Goal: Information Seeking & Learning: Learn about a topic

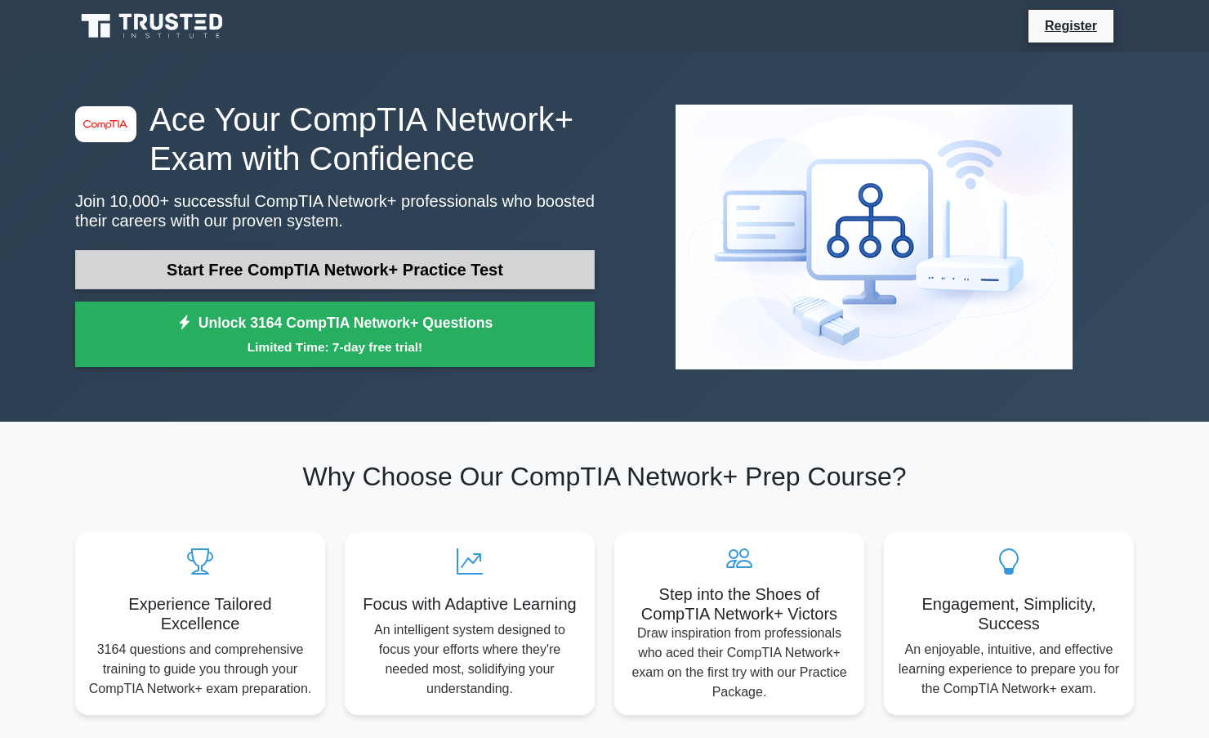
click at [377, 275] on link "Start Free CompTIA Network+ Practice Test" at bounding box center [335, 269] width 520 height 39
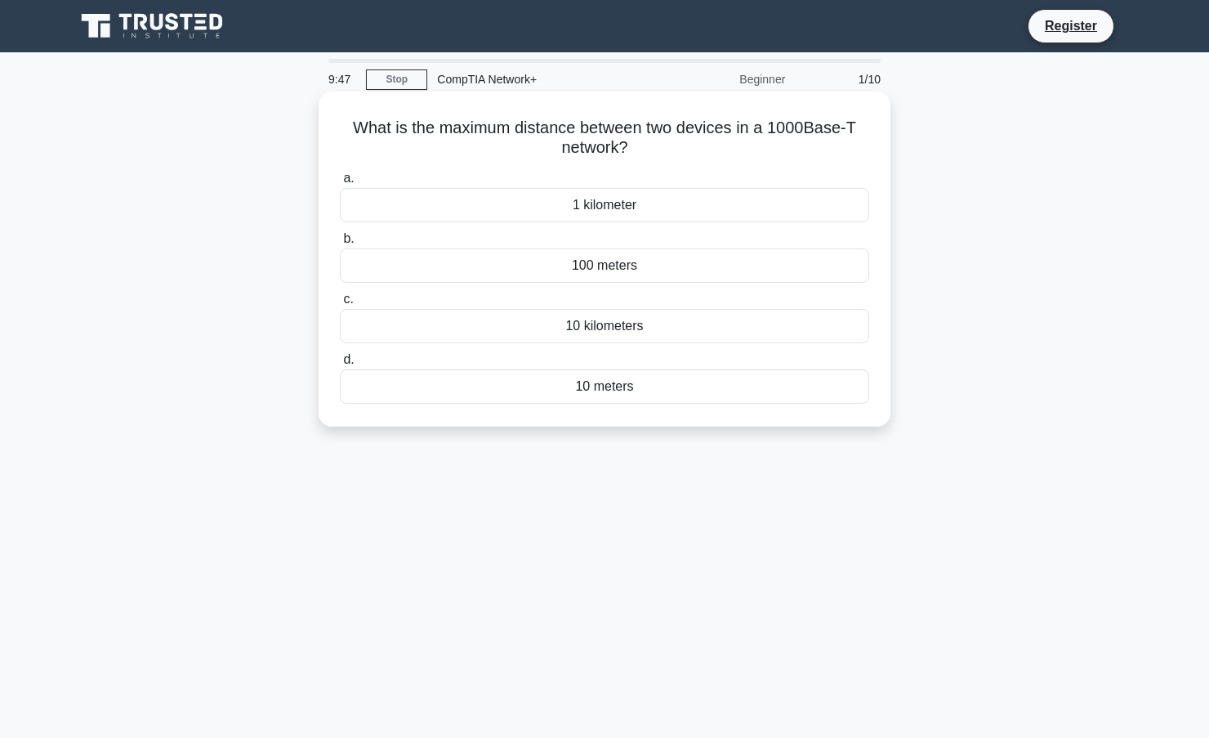
click at [618, 264] on div "100 meters" at bounding box center [604, 265] width 529 height 34
click at [340, 244] on input "b. 100 meters" at bounding box center [340, 239] width 0 height 11
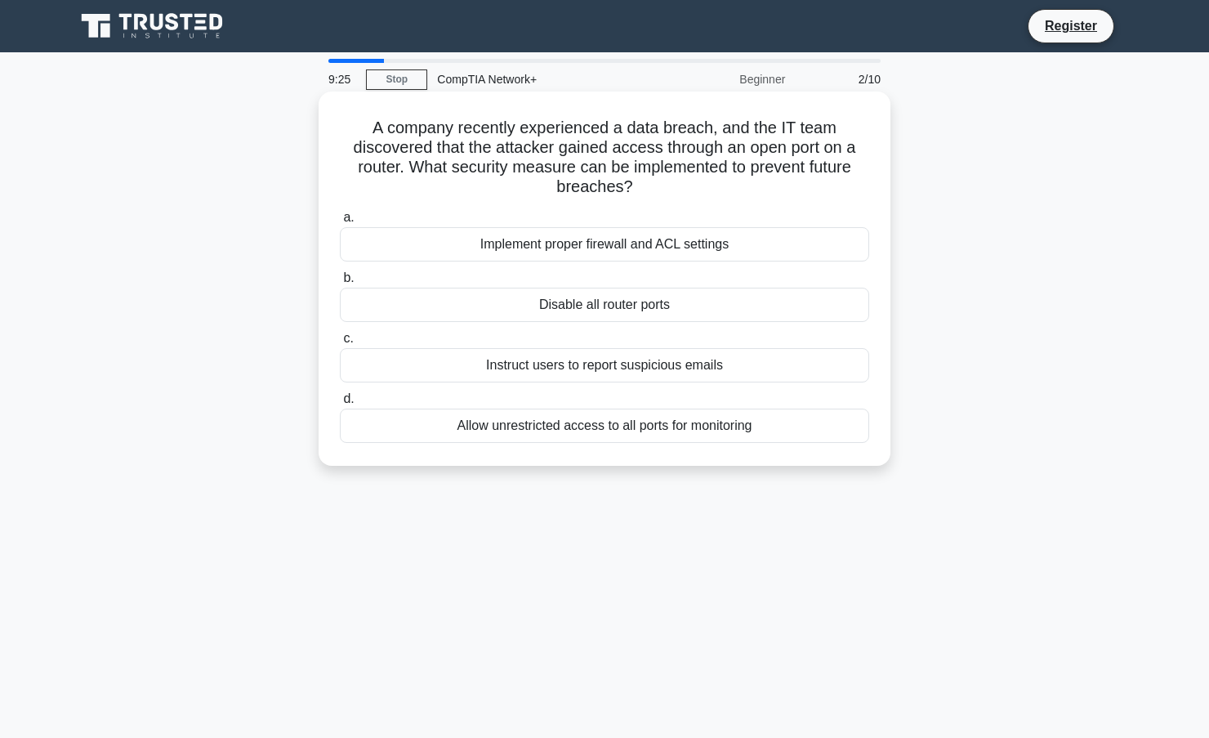
click at [652, 237] on div "Implement proper firewall and ACL settings" at bounding box center [604, 244] width 529 height 34
click at [340, 223] on input "a. Implement proper firewall and ACL settings" at bounding box center [340, 217] width 0 height 11
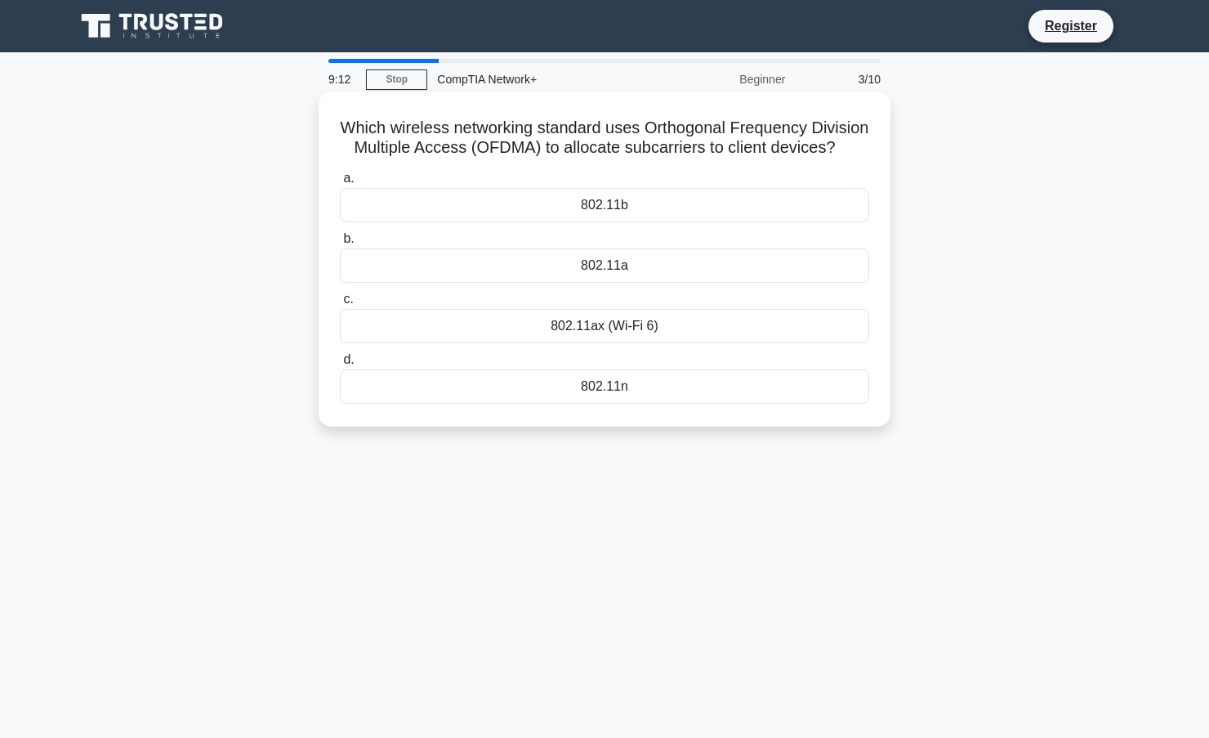
click at [652, 222] on div "802.11b" at bounding box center [604, 205] width 529 height 34
click at [340, 184] on input "a. 802.11b" at bounding box center [340, 178] width 0 height 11
